Goal: Navigation & Orientation: Find specific page/section

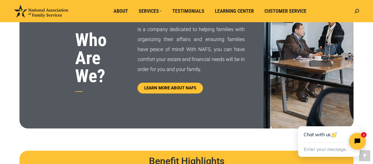
scroll to position [324, 0]
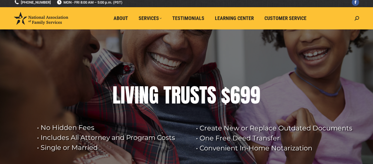
scroll to position [6, 0]
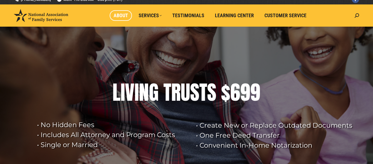
click at [121, 20] on link "About" at bounding box center [121, 15] width 22 height 11
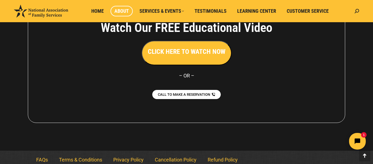
scroll to position [467, 0]
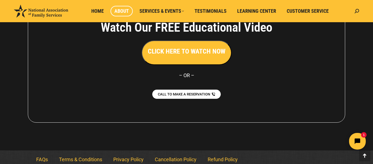
click at [176, 48] on h3 "CLICK HERE TO WATCH NOW" at bounding box center [187, 51] width 78 height 9
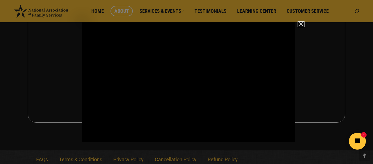
click at [299, 24] on img "Close" at bounding box center [298, 26] width 9 height 9
